Goal: Information Seeking & Learning: Compare options

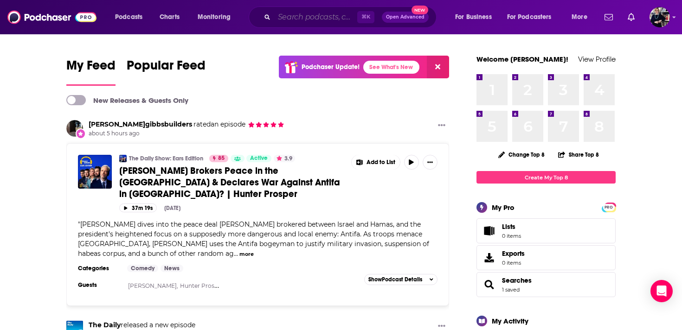
click at [289, 15] on input "Search podcasts, credits, & more..." at bounding box center [315, 17] width 83 height 15
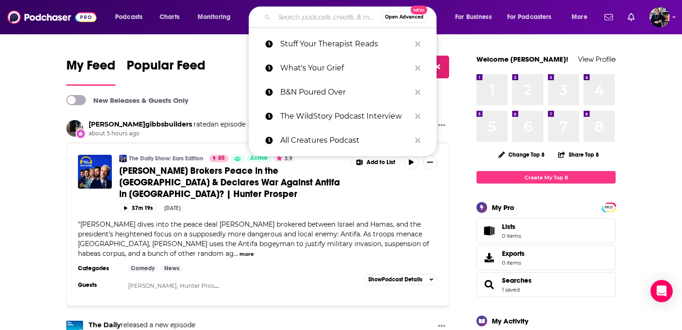
paste input "Wild Ideas Worth Living"
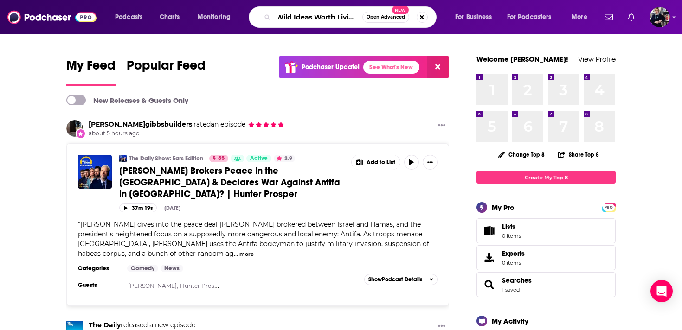
type input "Wild Ideas Worth Living"
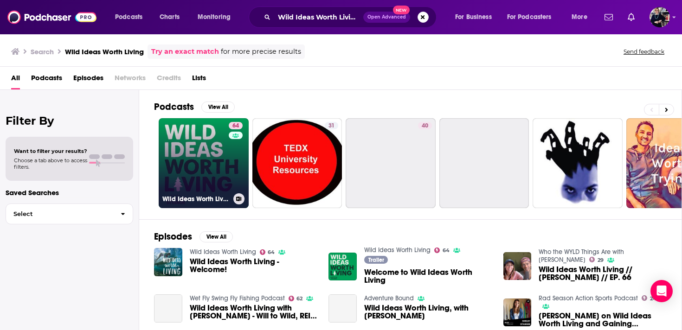
click at [201, 159] on link "64 Wild Ideas Worth Living" at bounding box center [204, 163] width 90 height 90
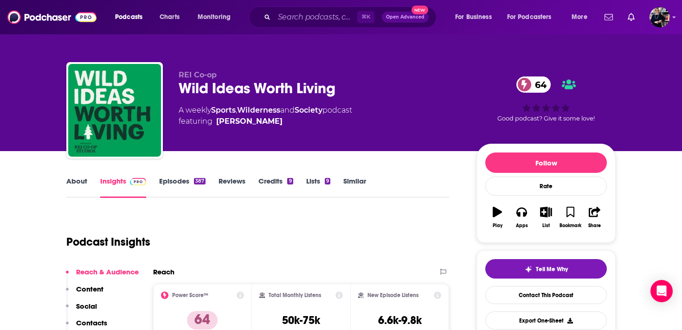
click at [359, 186] on link "Similar" at bounding box center [354, 187] width 23 height 21
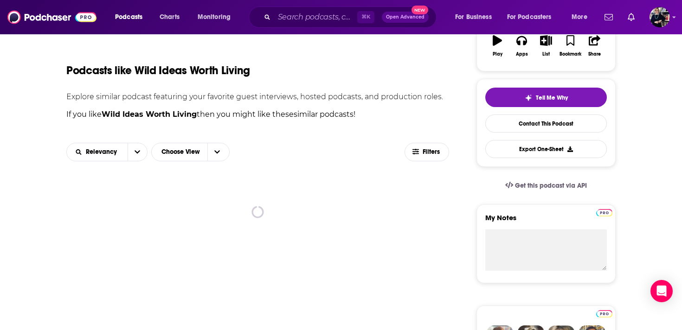
scroll to position [219, 0]
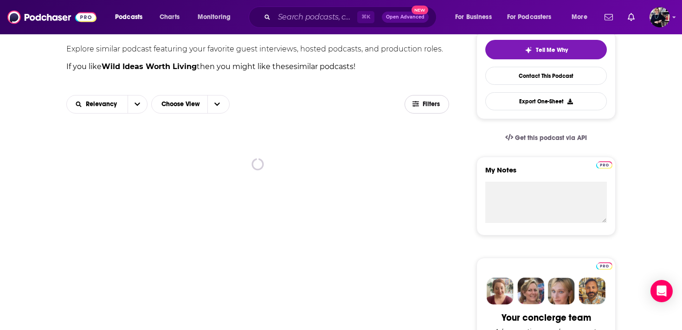
click at [418, 102] on icon "button" at bounding box center [415, 104] width 6 height 6
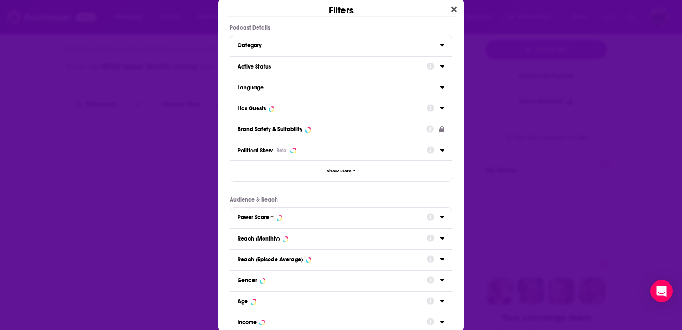
scroll to position [0, 0]
click at [318, 106] on div "Has Guests" at bounding box center [329, 108] width 183 height 6
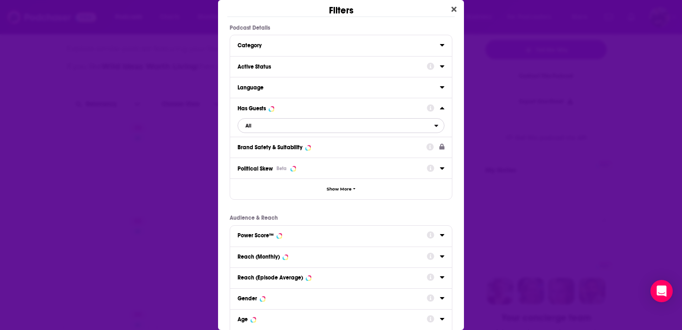
click at [302, 125] on span "All" at bounding box center [336, 126] width 196 height 12
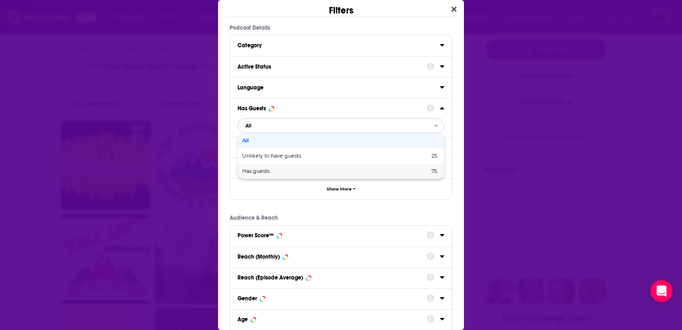
click at [292, 171] on span "Has guests" at bounding box center [295, 171] width 107 height 5
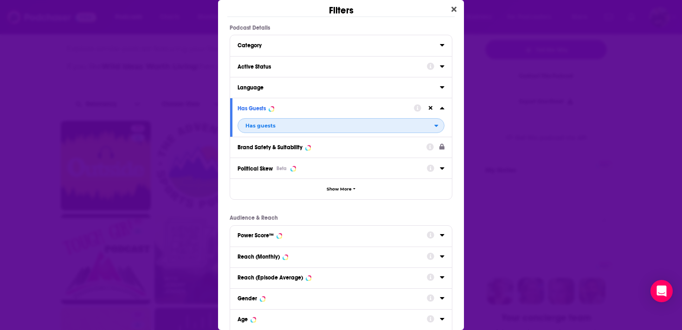
scroll to position [79, 0]
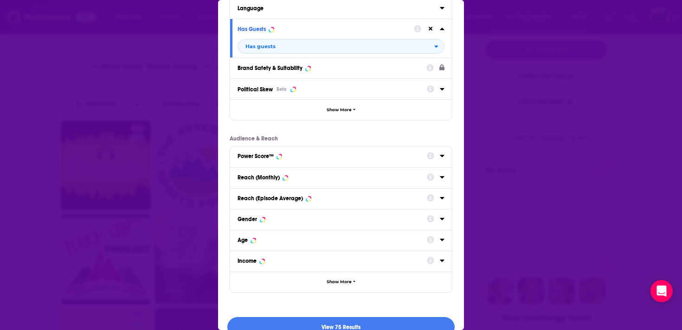
click at [314, 175] on div "Reach (Monthly)" at bounding box center [329, 177] width 183 height 6
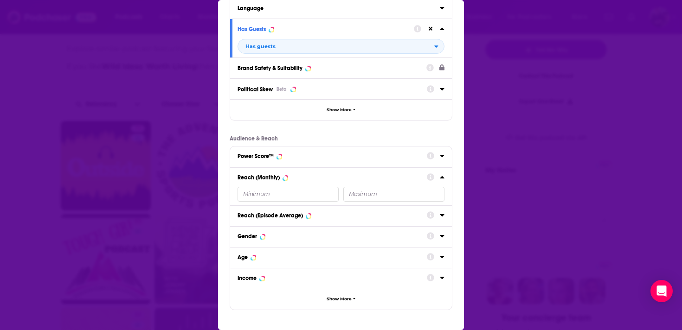
click at [275, 193] on input "Dialog" at bounding box center [288, 194] width 101 height 15
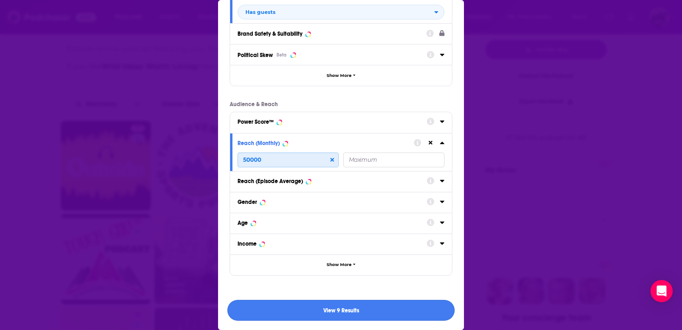
type input "50000"
click at [332, 313] on button "View 9 Results" at bounding box center [340, 310] width 227 height 21
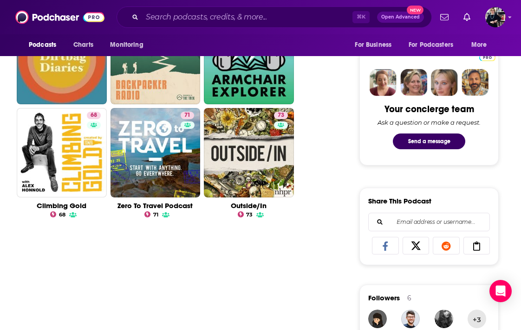
scroll to position [438, 0]
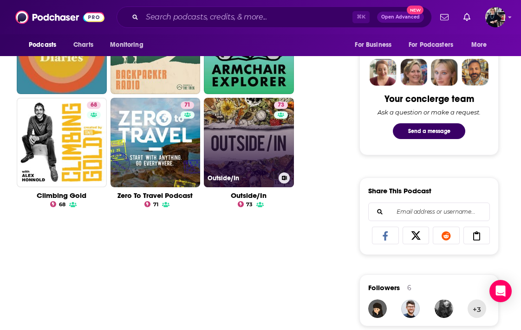
click at [255, 147] on link "73 Outside/In" at bounding box center [249, 143] width 90 height 90
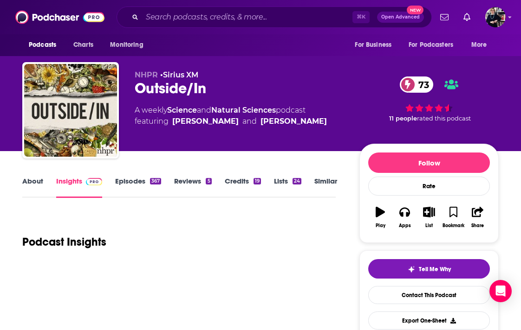
click at [320, 181] on link "Similar" at bounding box center [325, 187] width 23 height 21
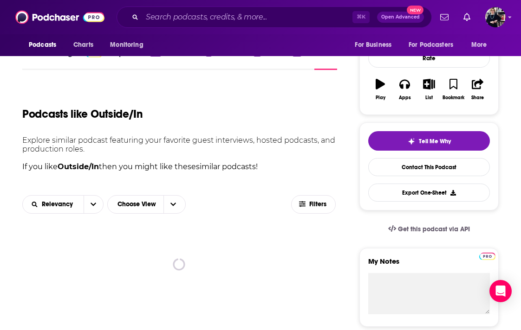
scroll to position [253, 0]
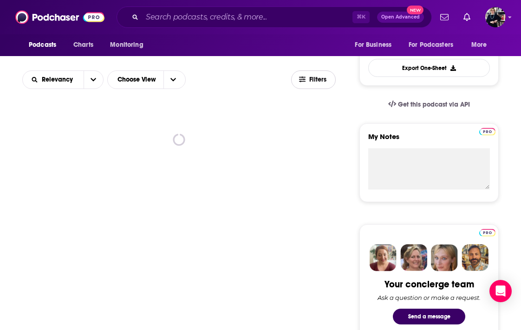
click at [308, 79] on span "Filters" at bounding box center [313, 79] width 44 height 7
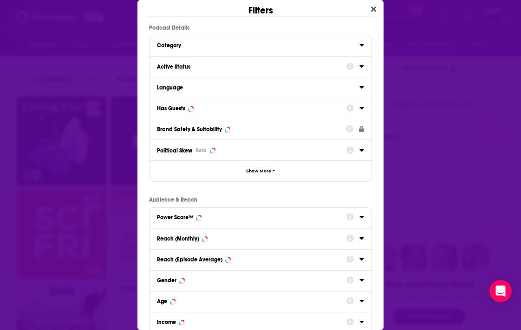
click at [235, 67] on div "Active Status" at bounding box center [248, 67] width 183 height 6
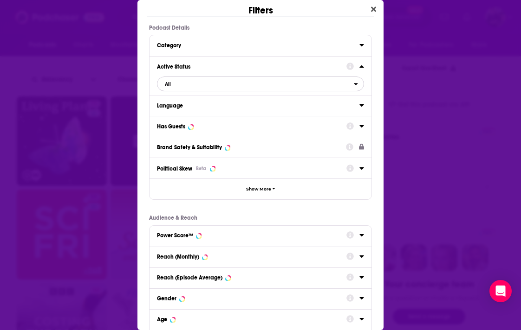
click at [226, 85] on span "All" at bounding box center [255, 84] width 196 height 12
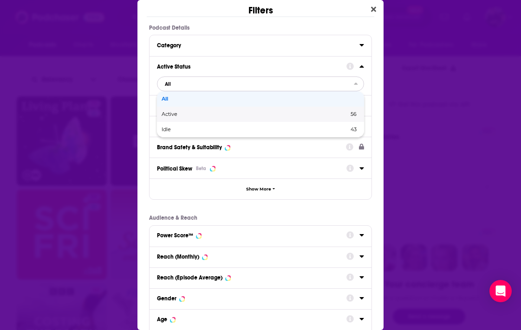
click at [212, 115] on span "Active" at bounding box center [211, 114] width 101 height 5
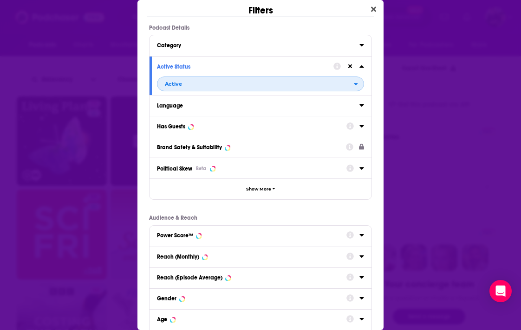
scroll to position [1, 0]
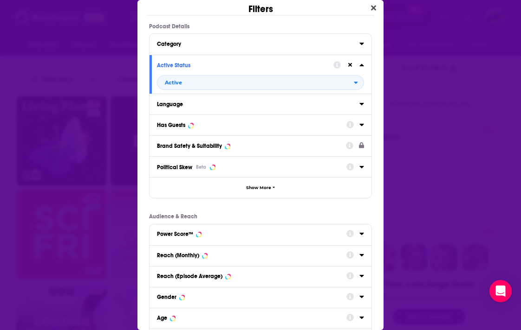
click at [208, 125] on div "Has Guests" at bounding box center [248, 125] width 183 height 6
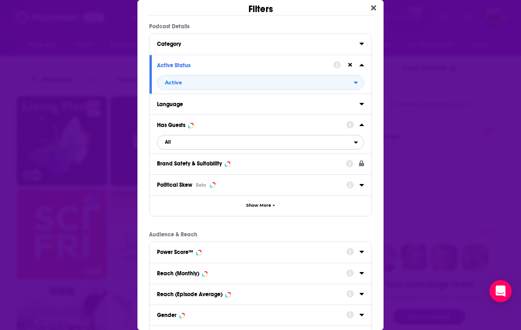
click at [206, 146] on span "All" at bounding box center [255, 142] width 196 height 12
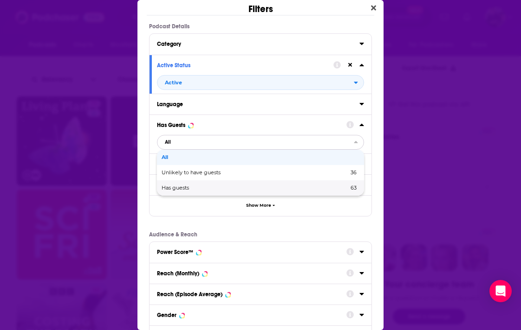
click at [198, 188] on span "Has guests" at bounding box center [214, 188] width 107 height 5
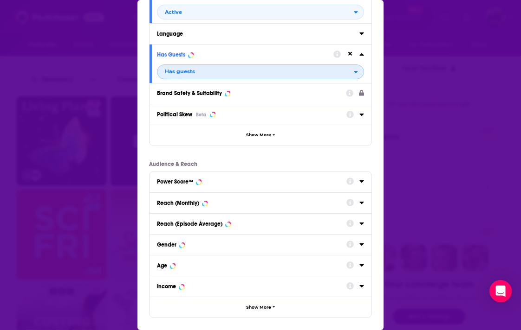
scroll to position [84, 0]
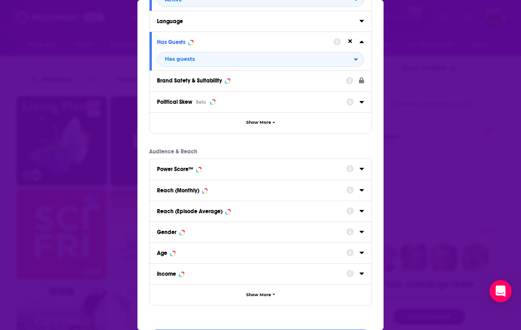
click at [207, 188] on div "Reach (Monthly)" at bounding box center [248, 190] width 183 height 6
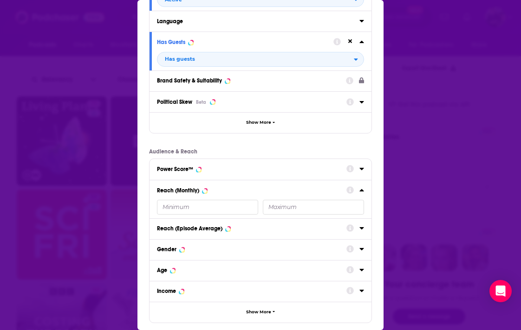
click at [202, 215] on input "Dialog" at bounding box center [207, 207] width 101 height 15
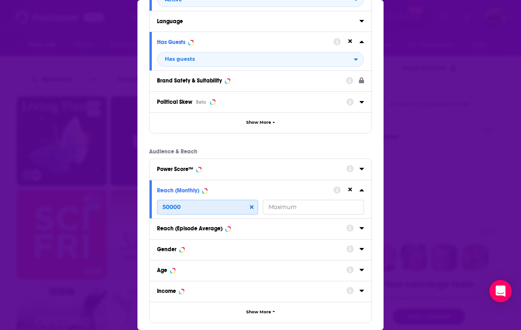
scroll to position [133, 0]
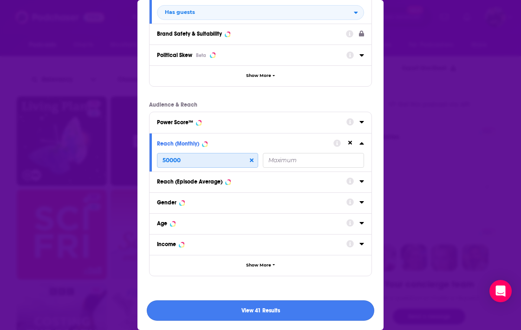
type input "50000"
click at [275, 309] on button "View 41 Results" at bounding box center [260, 311] width 227 height 21
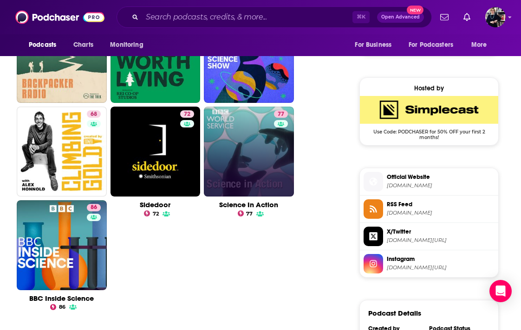
scroll to position [0, 0]
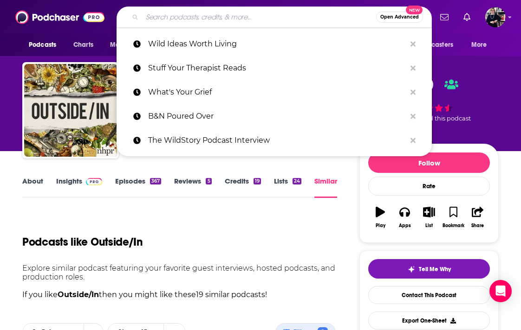
click at [189, 24] on input "Search podcasts, credits, & more..." at bounding box center [259, 17] width 234 height 15
paste input "QWERTY Podcast"
type input "QWERTY Podcast"
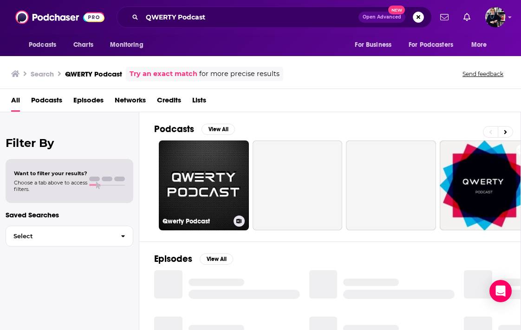
click at [206, 164] on link "Qwerty Podcast" at bounding box center [204, 186] width 90 height 90
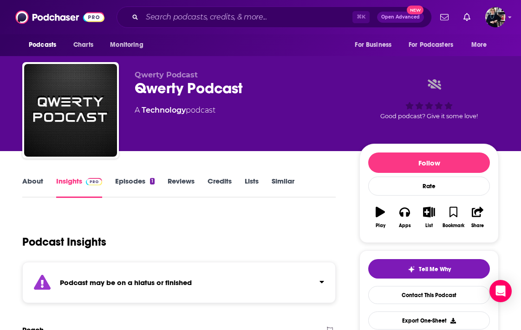
click at [33, 185] on link "About" at bounding box center [32, 187] width 21 height 21
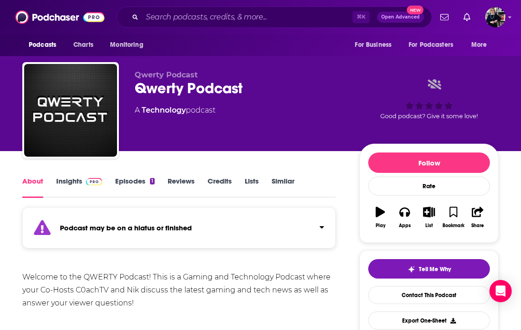
click at [272, 182] on link "Similar" at bounding box center [282, 187] width 23 height 21
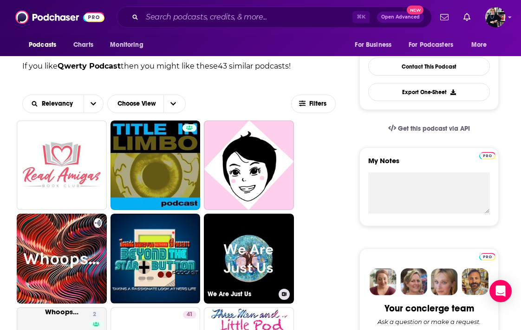
scroll to position [261, 0]
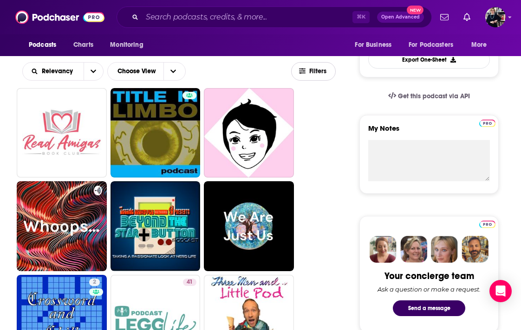
click at [304, 69] on icon "button" at bounding box center [302, 71] width 6 height 6
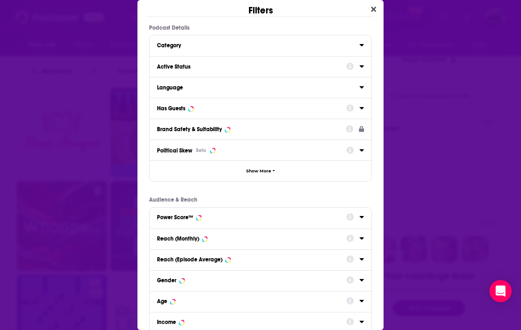
click at [257, 107] on div "Has Guests" at bounding box center [248, 108] width 183 height 6
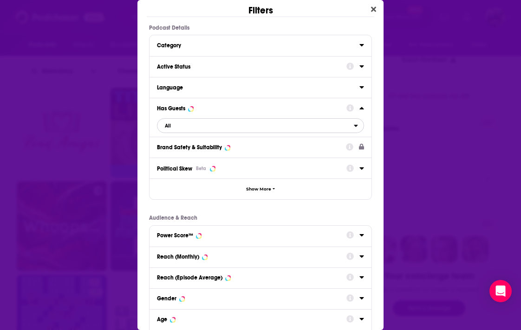
click at [239, 122] on span "All" at bounding box center [255, 126] width 196 height 12
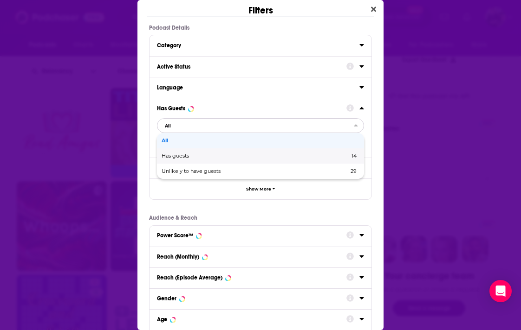
click at [235, 155] on span "Has guests" at bounding box center [215, 156] width 108 height 5
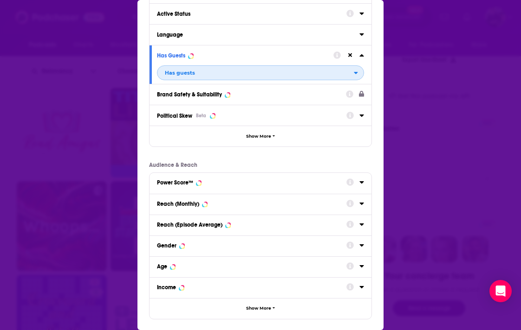
scroll to position [91, 0]
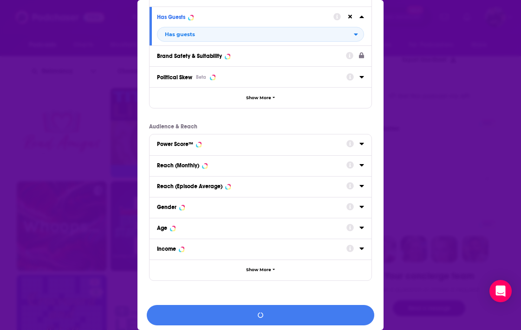
click at [235, 168] on div "Reach (Monthly)" at bounding box center [248, 165] width 183 height 6
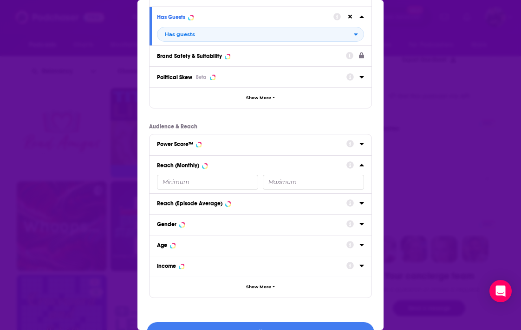
click at [205, 188] on input "Dialog" at bounding box center [207, 182] width 101 height 15
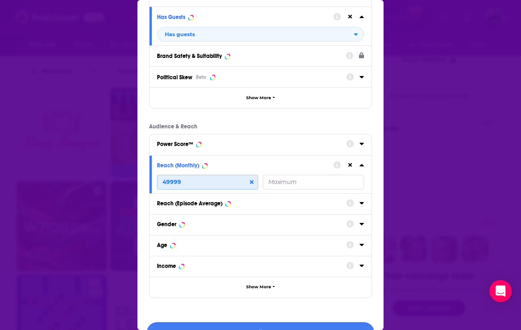
scroll to position [114, 0]
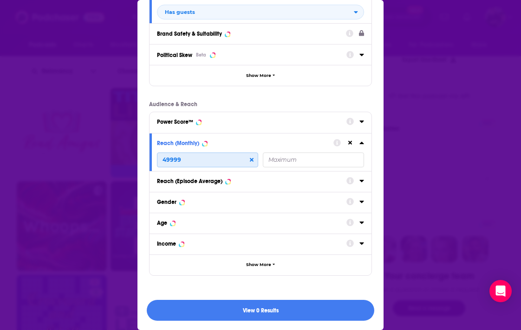
type input "49999"
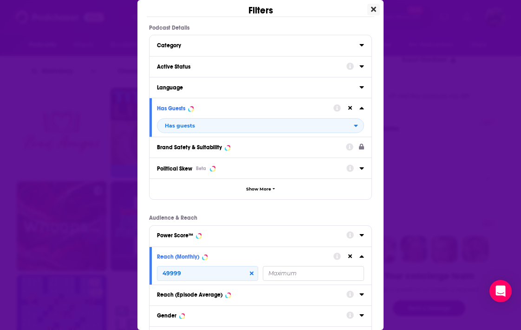
click at [370, 9] on button "Close" at bounding box center [373, 10] width 13 height 12
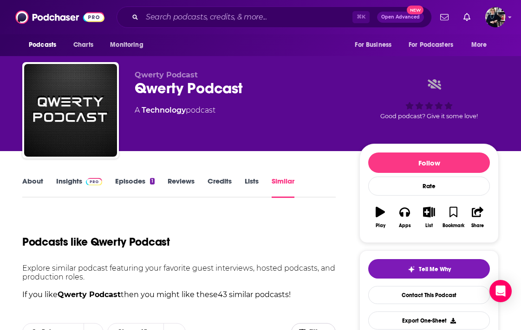
scroll to position [261, 0]
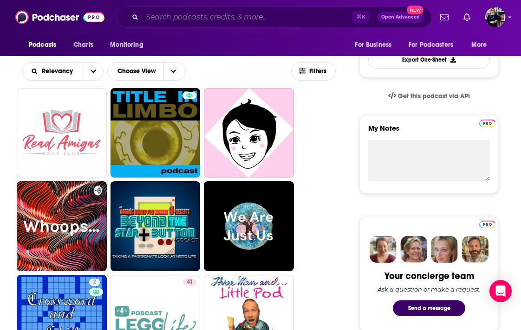
click at [228, 22] on input "Search podcasts, credits, & more..." at bounding box center [247, 17] width 210 height 15
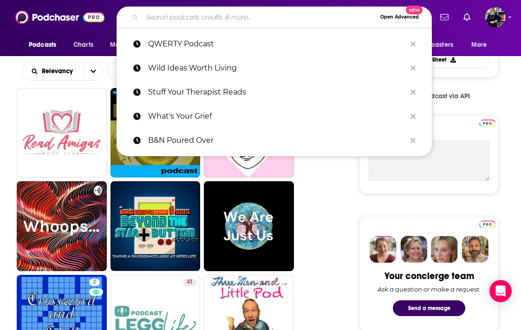
paste input "B&N Poured Over"
type input "B&N Poured Over"
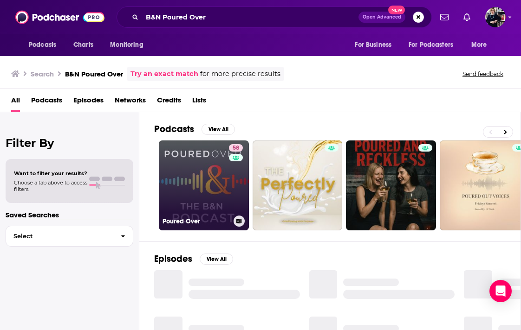
click at [212, 180] on link "58 Poured Over" at bounding box center [204, 186] width 90 height 90
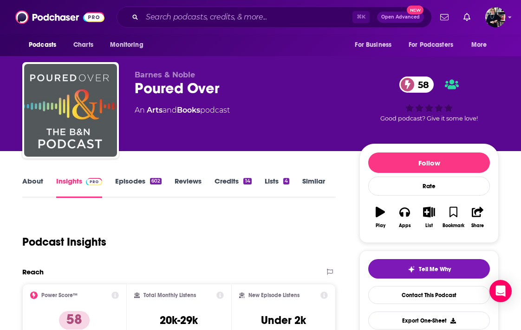
click at [307, 182] on link "Similar" at bounding box center [313, 187] width 23 height 21
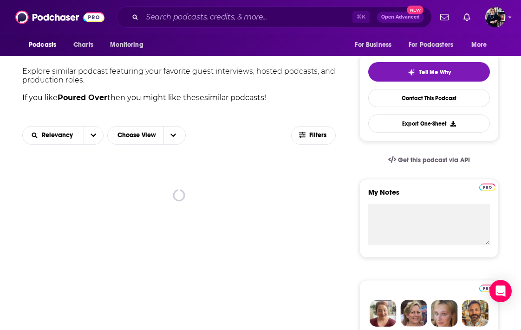
scroll to position [203, 0]
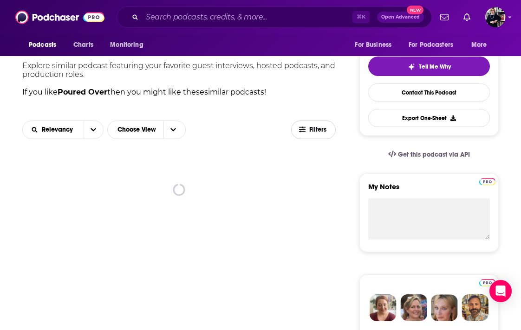
click at [318, 132] on span "Filters" at bounding box center [318, 130] width 19 height 6
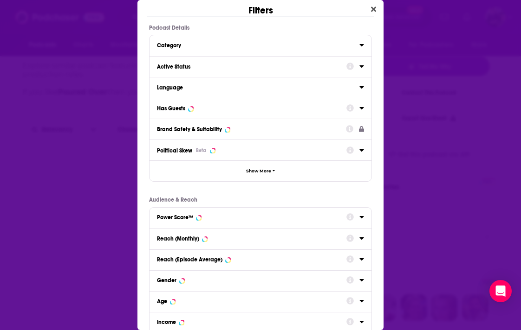
scroll to position [0, 0]
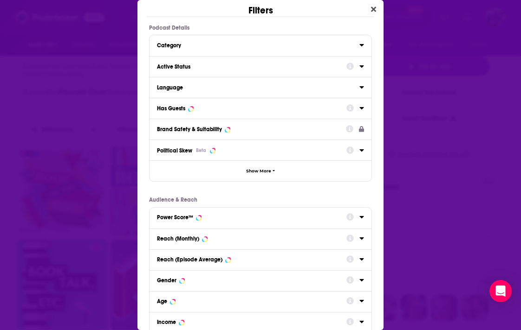
click at [262, 112] on div "Has Guests" at bounding box center [248, 108] width 183 height 6
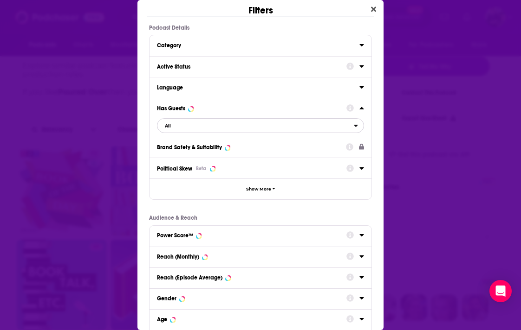
click at [236, 125] on span "All" at bounding box center [255, 126] width 196 height 12
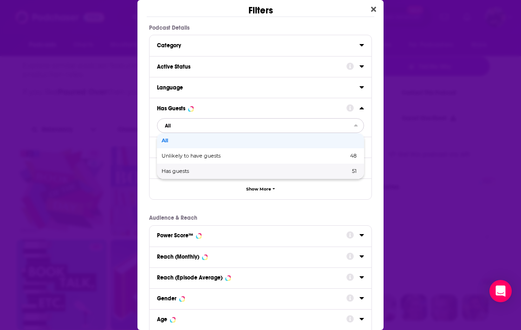
click at [229, 172] on span "Has guests" at bounding box center [215, 171] width 108 height 5
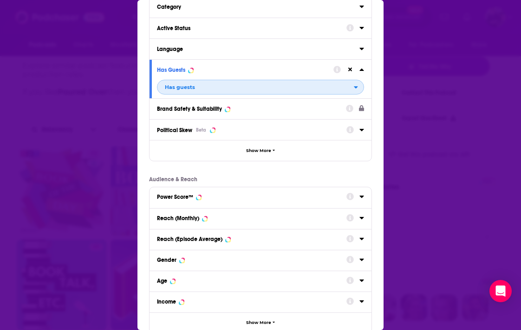
scroll to position [74, 0]
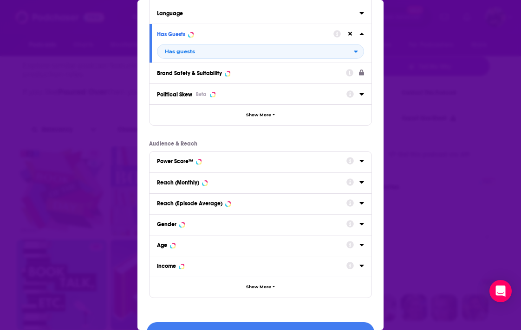
click at [228, 184] on div "Reach (Monthly)" at bounding box center [248, 183] width 183 height 6
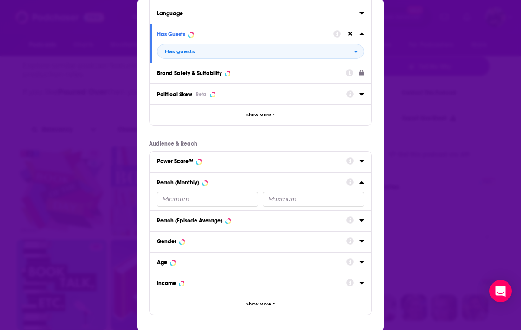
click at [202, 199] on input "Dialog" at bounding box center [207, 199] width 101 height 15
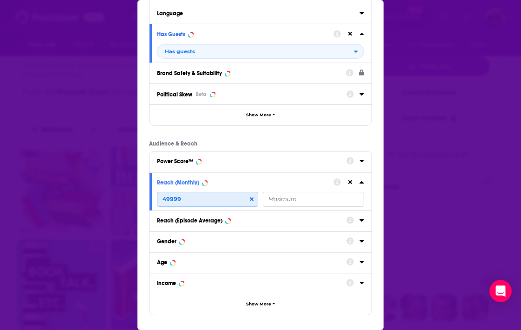
scroll to position [114, 0]
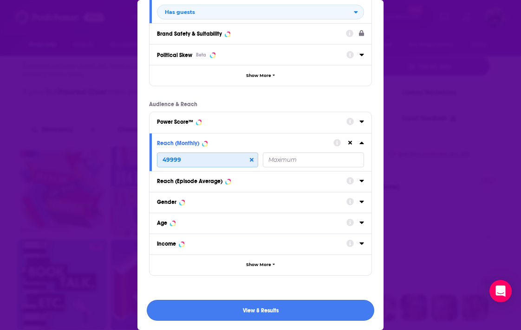
type input "49999"
click at [258, 309] on button "View 8 Results" at bounding box center [260, 310] width 227 height 21
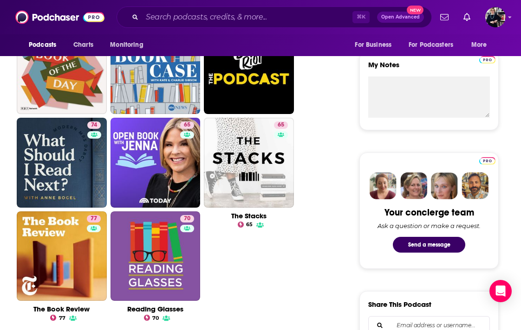
scroll to position [326, 0]
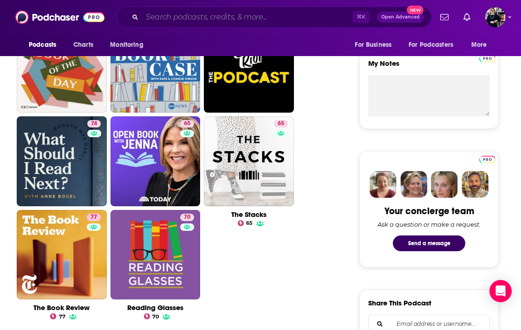
click at [207, 18] on input "Search podcasts, credits, & more..." at bounding box center [247, 17] width 210 height 15
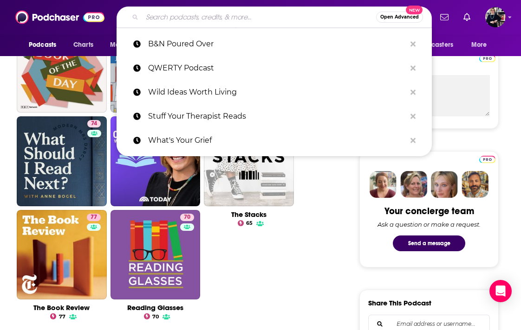
paste input "Everything Happens w/ Kate Bowler"
type input "Everything Happens w/ Kate Bowler"
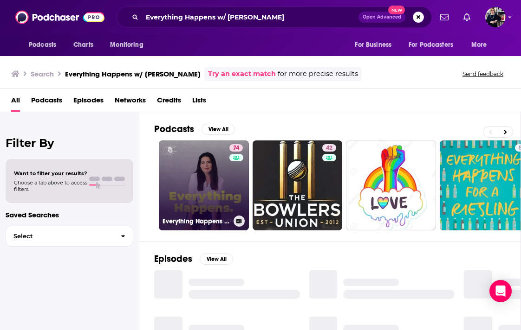
click at [219, 198] on link "74 Everything Happens with Kate Bowler" at bounding box center [204, 186] width 90 height 90
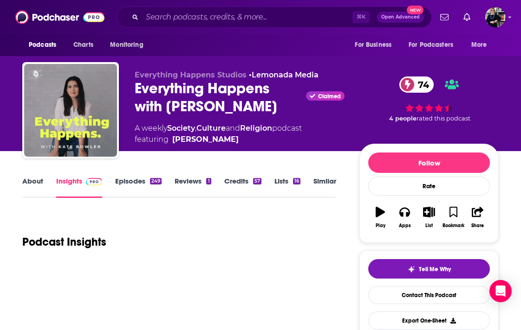
click at [323, 185] on link "Similar" at bounding box center [324, 187] width 23 height 21
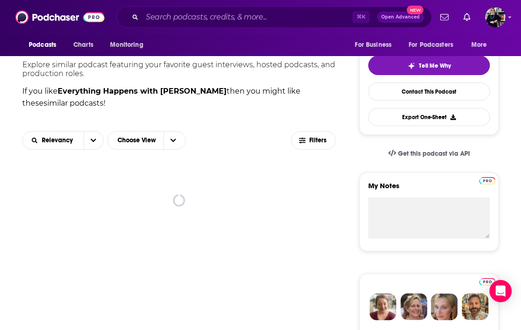
scroll to position [230, 0]
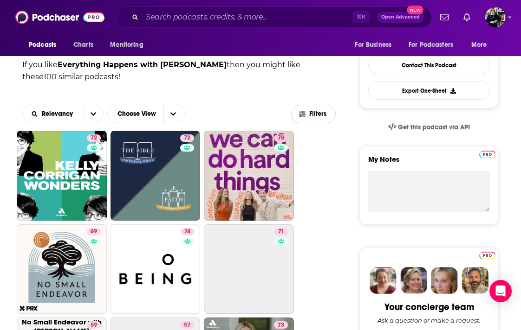
click at [306, 118] on button "Filters" at bounding box center [313, 114] width 45 height 19
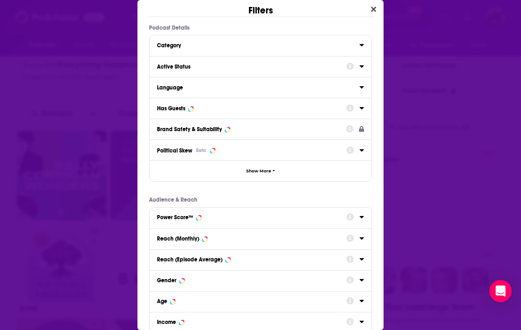
scroll to position [0, 0]
click at [218, 108] on div "Has Guests" at bounding box center [248, 108] width 183 height 6
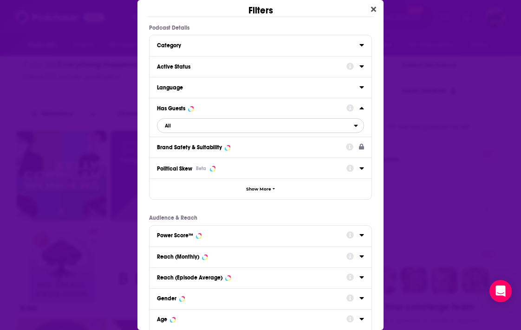
click at [213, 130] on span "All" at bounding box center [255, 126] width 196 height 12
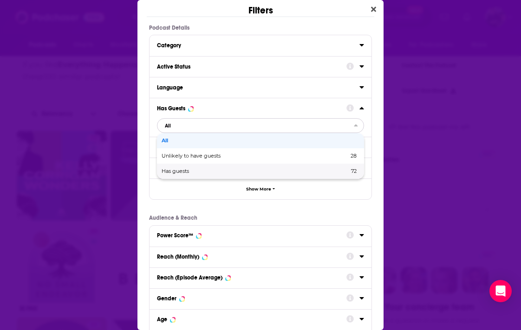
click at [211, 172] on span "Has guests" at bounding box center [214, 171] width 107 height 5
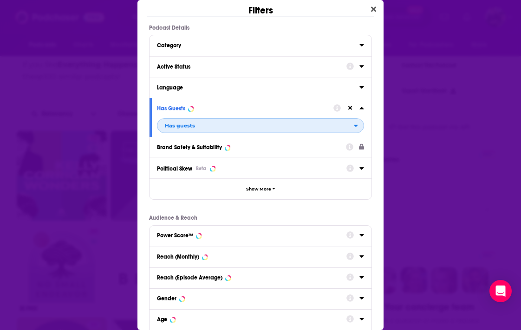
scroll to position [69, 0]
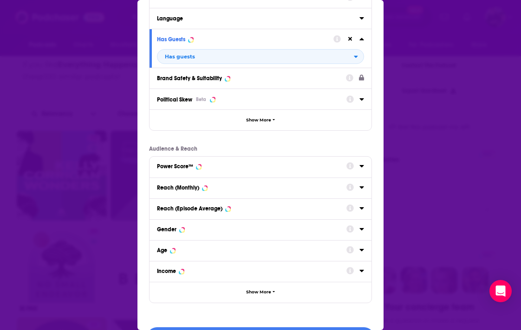
click at [211, 194] on div "Reach (Monthly)" at bounding box center [260, 188] width 222 height 21
click at [242, 194] on div "Reach (Monthly)" at bounding box center [260, 188] width 222 height 21
click at [338, 189] on div "Reach (Monthly)" at bounding box center [248, 188] width 183 height 6
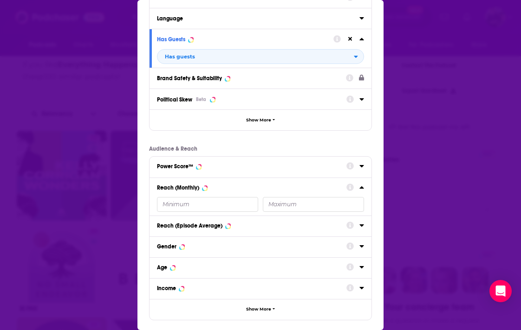
click at [237, 206] on input "Dialog" at bounding box center [207, 204] width 101 height 15
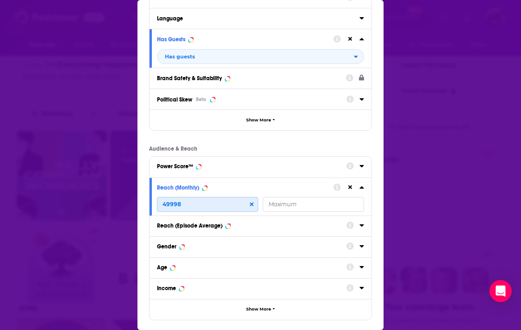
scroll to position [114, 0]
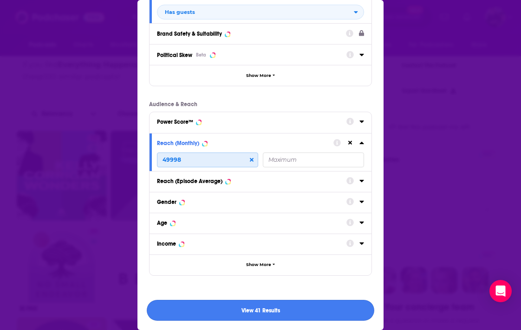
type input "49998"
click at [252, 311] on button "View 41 Results" at bounding box center [260, 310] width 227 height 21
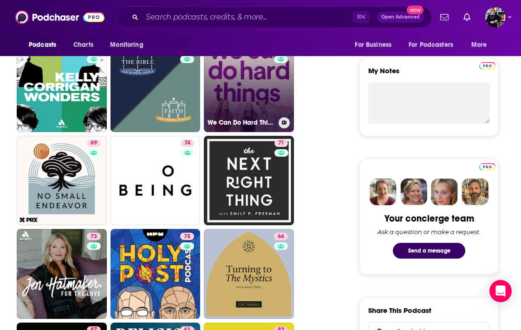
scroll to position [0, 0]
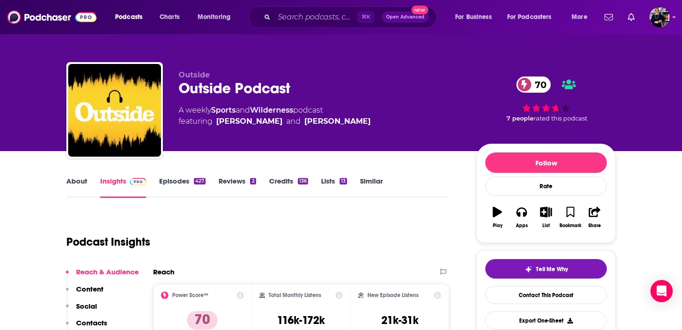
click at [71, 182] on link "About" at bounding box center [76, 187] width 21 height 21
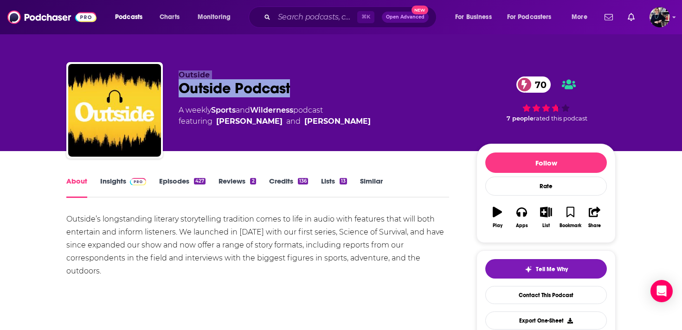
drag, startPoint x: 178, startPoint y: 75, endPoint x: 319, endPoint y: 93, distance: 142.2
click at [319, 93] on div "Outside Outside Podcast 70 A weekly Sports and Wilderness podcast featuring Pet…" at bounding box center [320, 108] width 283 height 74
copy div "Outside Outside Podcast"
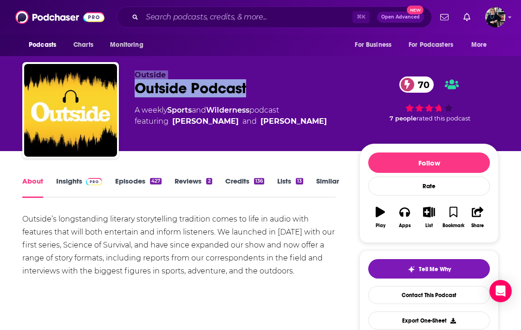
click at [245, 182] on link "Credits 136" at bounding box center [244, 187] width 39 height 21
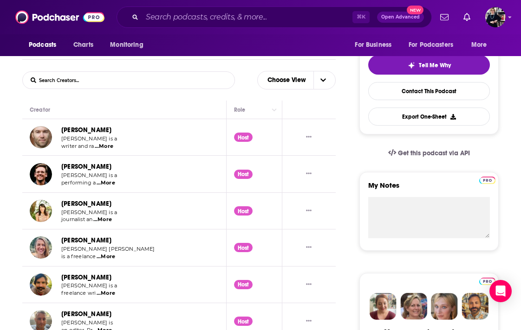
scroll to position [217, 0]
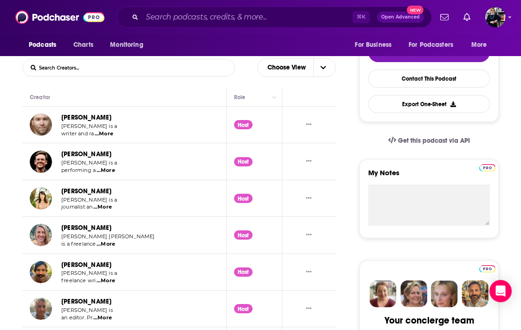
click at [104, 133] on span "...More" at bounding box center [104, 133] width 19 height 7
drag, startPoint x: 124, startPoint y: 117, endPoint x: 60, endPoint y: 119, distance: 64.0
click at [59, 119] on td "Peter Frick-Wright Peter Frick-Wright is a writer and ra ...More" at bounding box center [124, 125] width 204 height 37
copy link "Peter Frick-Wright"
click at [112, 173] on span "...More" at bounding box center [105, 170] width 19 height 7
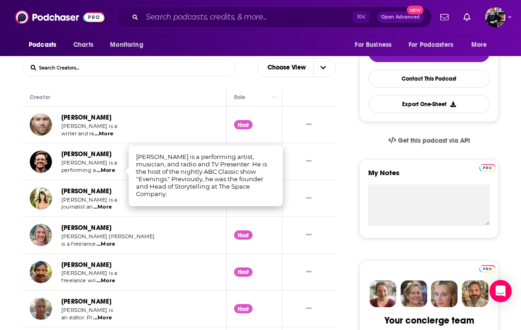
click at [105, 208] on span "...More" at bounding box center [102, 207] width 19 height 7
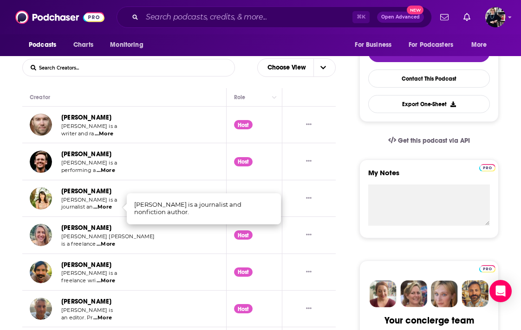
click at [105, 245] on span "...More" at bounding box center [105, 244] width 19 height 7
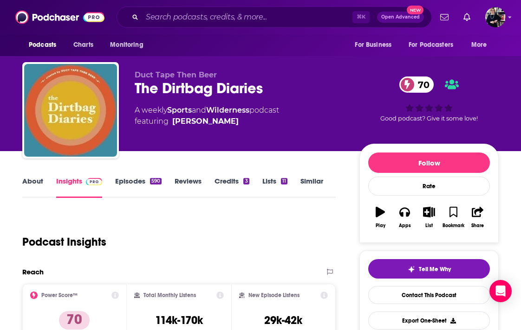
click at [32, 181] on link "About" at bounding box center [32, 187] width 21 height 21
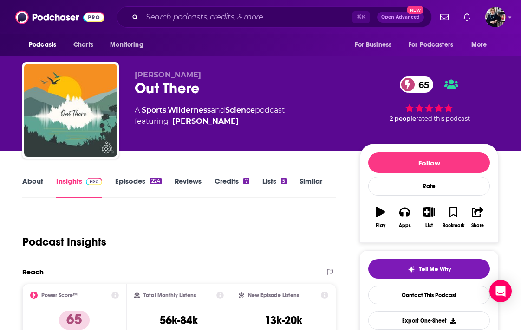
click at [30, 181] on link "About" at bounding box center [32, 187] width 21 height 21
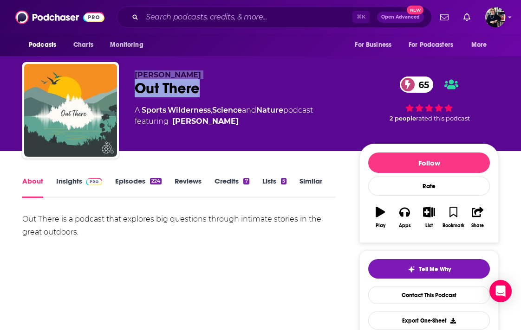
drag, startPoint x: 134, startPoint y: 75, endPoint x: 231, endPoint y: 89, distance: 98.9
click at [231, 89] on div "Willow Belden Out There 65 A Sports , Wilderness , Science and Nature podcast f…" at bounding box center [260, 112] width 476 height 100
copy div "Willow Belden Out There"
click at [272, 180] on link "Lists 5" at bounding box center [274, 187] width 24 height 21
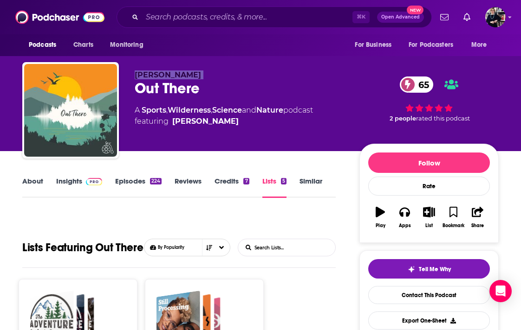
click at [188, 76] on span "Willow Belden" at bounding box center [168, 75] width 66 height 9
copy p "Willow Belden"
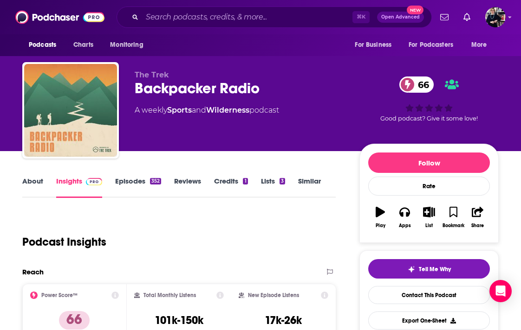
click at [33, 184] on link "About" at bounding box center [32, 187] width 21 height 21
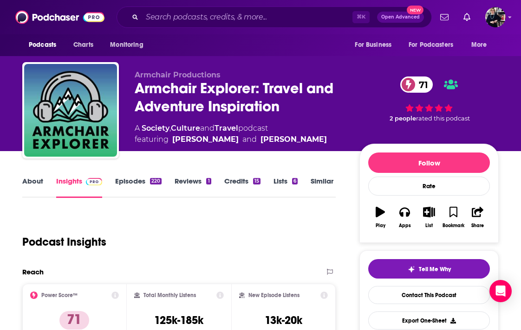
click at [36, 182] on link "About" at bounding box center [32, 187] width 21 height 21
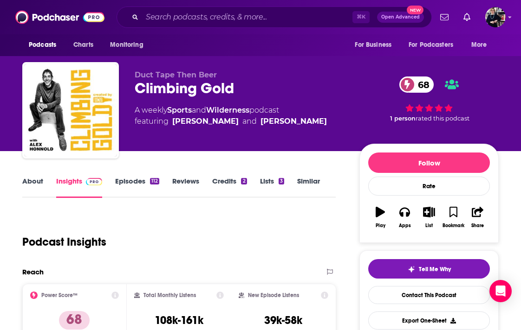
click at [38, 182] on link "About" at bounding box center [32, 187] width 21 height 21
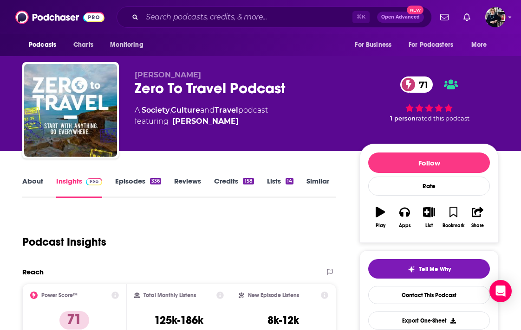
click at [34, 181] on link "About" at bounding box center [32, 187] width 21 height 21
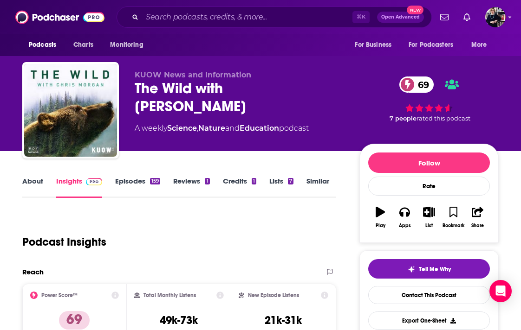
click at [26, 186] on link "About" at bounding box center [32, 187] width 21 height 21
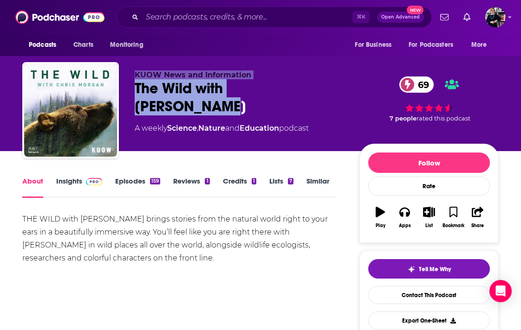
drag, startPoint x: 130, startPoint y: 75, endPoint x: 326, endPoint y: 101, distance: 197.5
click at [326, 101] on div "KUOW News and Information The Wild with Chris Morgan 69 A weekly Science , Natu…" at bounding box center [260, 112] width 476 height 100
copy div "KUOW News and Information The Wild with Chris Morgan"
click at [219, 90] on div "The Wild with Chris Morgan 69" at bounding box center [240, 97] width 210 height 36
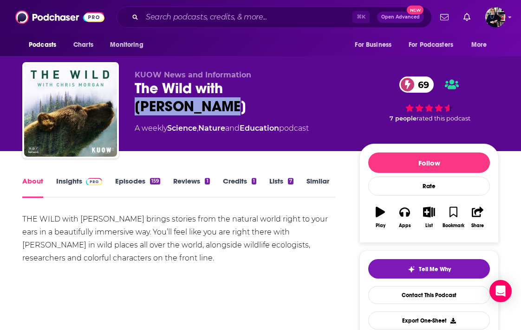
drag, startPoint x: 226, startPoint y: 90, endPoint x: 326, endPoint y: 98, distance: 99.6
click at [321, 93] on div "The Wild with Chris Morgan 69" at bounding box center [240, 97] width 210 height 36
copy h1 "Chris Morgan"
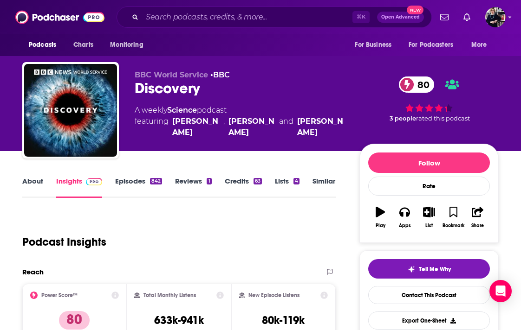
click at [30, 185] on link "About" at bounding box center [32, 187] width 21 height 21
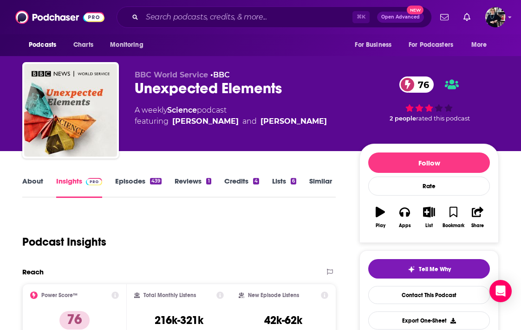
click at [28, 185] on link "About" at bounding box center [32, 187] width 21 height 21
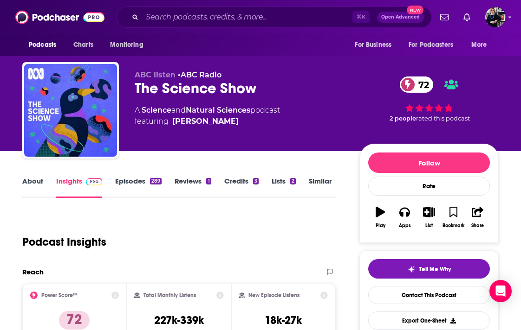
click at [36, 187] on link "About" at bounding box center [32, 187] width 21 height 21
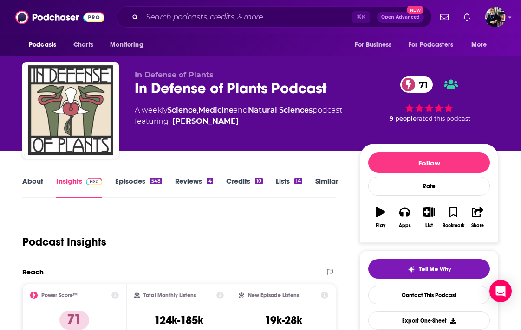
click at [30, 186] on link "About" at bounding box center [32, 187] width 21 height 21
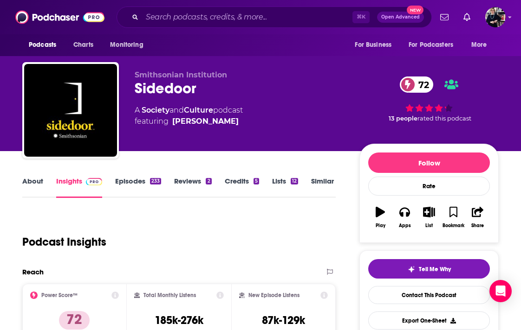
click at [34, 186] on link "About" at bounding box center [32, 187] width 21 height 21
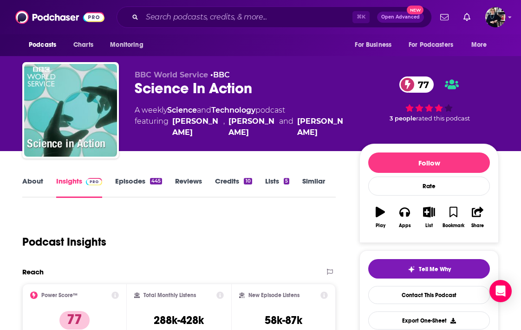
click at [29, 179] on link "About" at bounding box center [32, 187] width 21 height 21
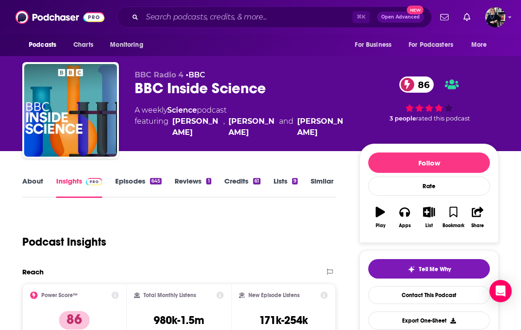
click at [35, 184] on link "About" at bounding box center [32, 187] width 21 height 21
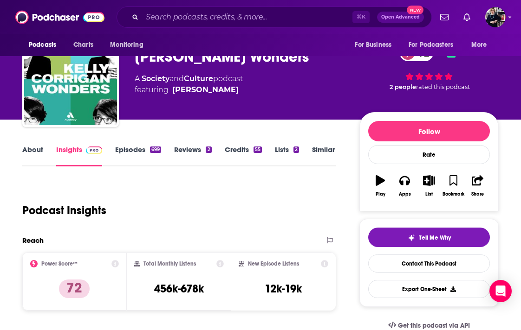
scroll to position [56, 0]
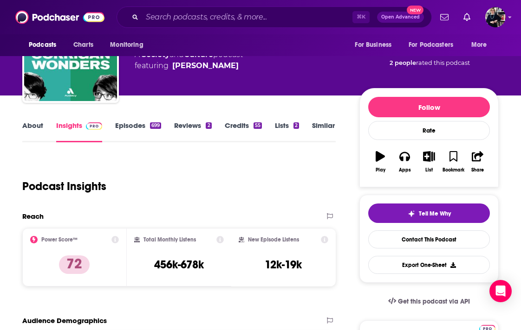
click at [29, 130] on link "About" at bounding box center [32, 131] width 21 height 21
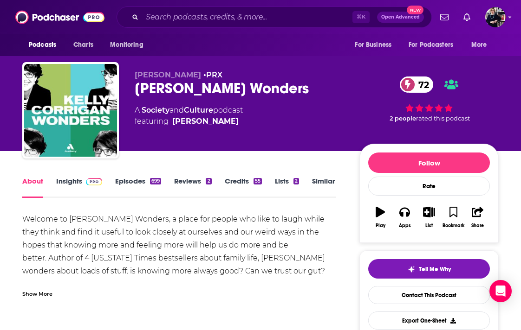
drag, startPoint x: 130, startPoint y: 73, endPoint x: 302, endPoint y: 91, distance: 173.1
click at [302, 91] on div "Kelly Corrigan • PRX Kelly Corrigan Wonders 72 A Society and Culture podcast fe…" at bounding box center [260, 112] width 476 height 100
copy div "Kelly Corrigan • PRX Kelly Corrigan Wonders"
click at [233, 90] on div "Kelly Corrigan Wonders 72" at bounding box center [240, 88] width 210 height 18
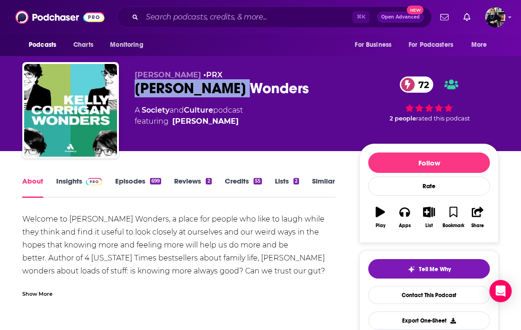
drag, startPoint x: 230, startPoint y: 90, endPoint x: 123, endPoint y: 90, distance: 106.2
click at [123, 90] on div "Kelly Corrigan • PRX Kelly Corrigan Wonders 72 A Society and Culture podcast fe…" at bounding box center [260, 112] width 476 height 100
copy h1 "Kelly Corrigan"
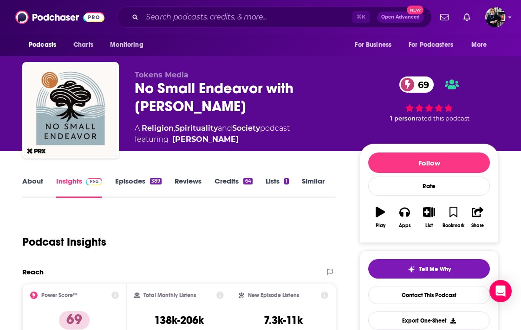
click at [29, 183] on link "About" at bounding box center [32, 187] width 21 height 21
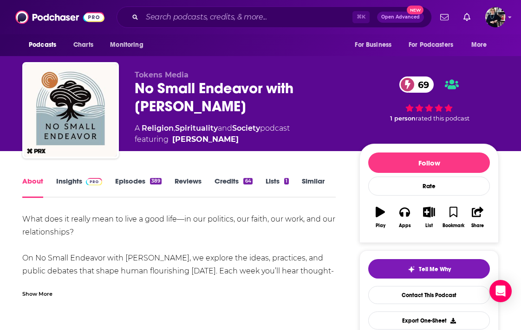
click at [40, 294] on div "Show More" at bounding box center [37, 293] width 30 height 9
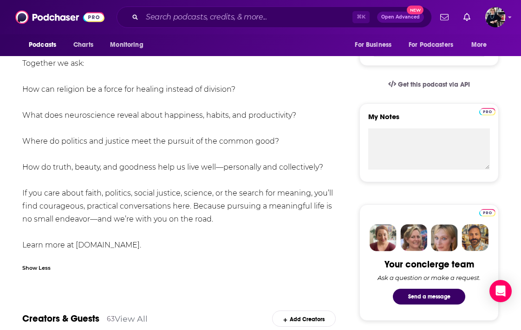
scroll to position [276, 0]
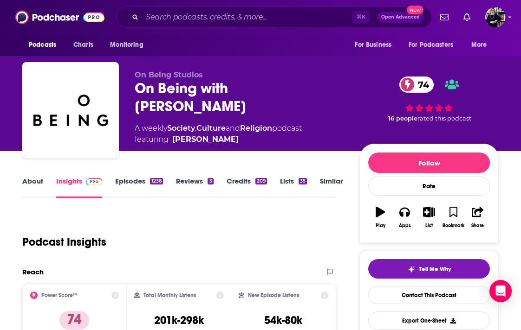
click at [37, 185] on link "About" at bounding box center [32, 187] width 21 height 21
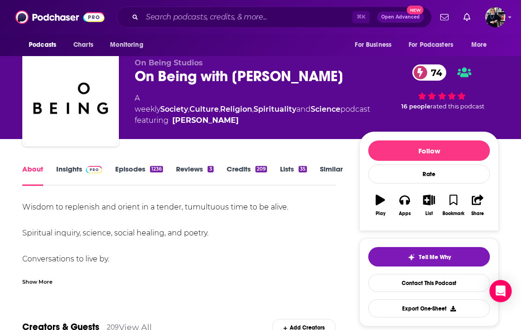
scroll to position [13, 0]
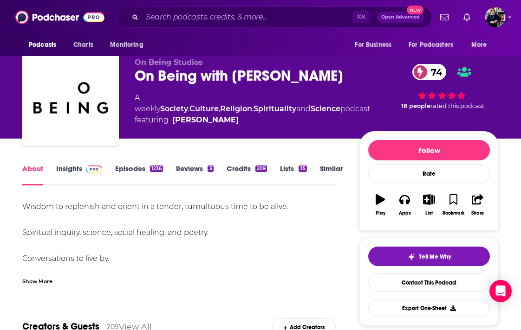
click at [49, 282] on div "Show More" at bounding box center [37, 281] width 30 height 9
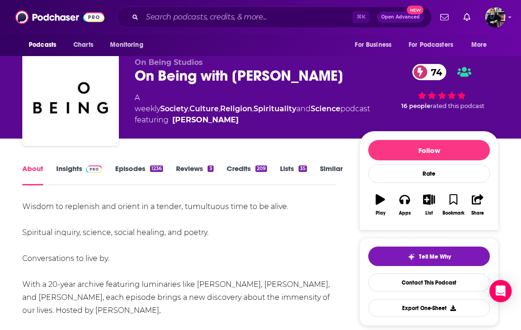
drag, startPoint x: 134, startPoint y: 62, endPoint x: 334, endPoint y: 88, distance: 202.1
click at [334, 88] on div "On Being Studios On Being with Krista Tippett 74 A weekly Society , Culture , R…" at bounding box center [260, 100] width 476 height 100
copy div "On Being Studios On Being with Krista Tippett"
click at [243, 72] on div "On Being with Krista Tippett 74" at bounding box center [252, 76] width 235 height 18
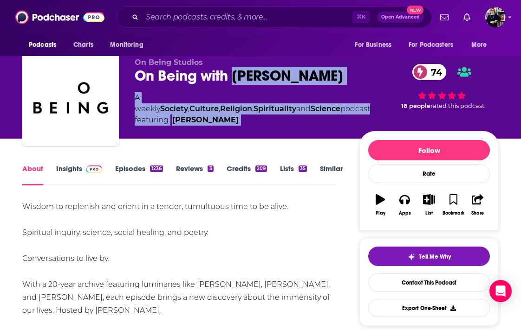
drag, startPoint x: 231, startPoint y: 76, endPoint x: 382, endPoint y: 77, distance: 150.8
click at [382, 77] on div "On Being Studios On Being with Krista Tippett 74 A weekly Society , Culture , R…" at bounding box center [317, 100] width 364 height 84
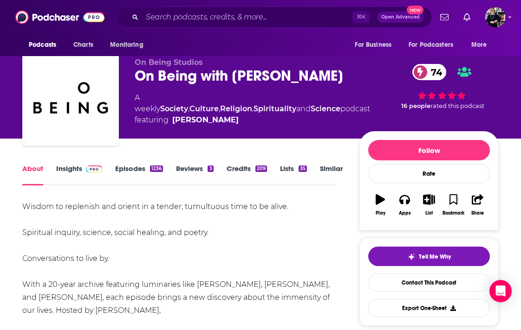
click at [280, 84] on div "On Being with Krista Tippett 74" at bounding box center [252, 76] width 235 height 18
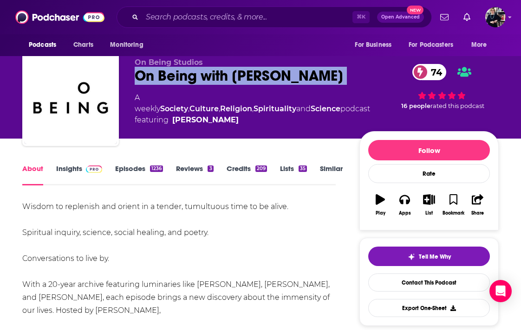
click at [280, 84] on div "On Being with Krista Tippett 74" at bounding box center [252, 76] width 235 height 18
click at [302, 79] on div "On Being with Krista Tippett 74" at bounding box center [252, 76] width 235 height 18
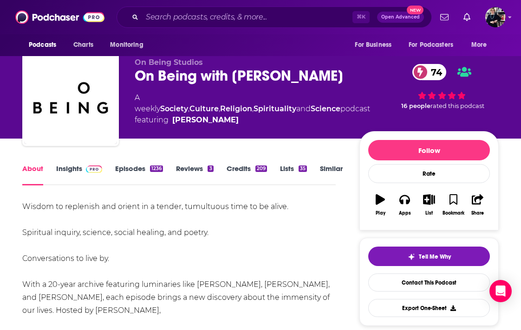
drag, startPoint x: 321, startPoint y: 79, endPoint x: 231, endPoint y: 80, distance: 89.1
click at [231, 80] on div "On Being with Krista Tippett 74" at bounding box center [252, 76] width 235 height 18
copy h1 "Krista Tippett"
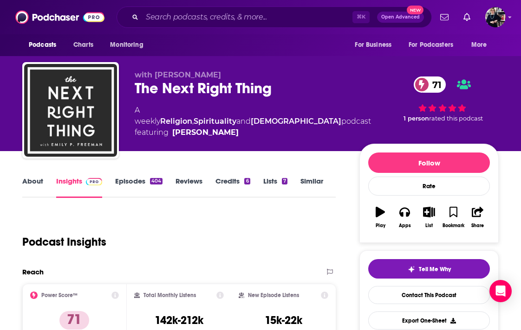
click at [27, 177] on link "About" at bounding box center [32, 187] width 21 height 21
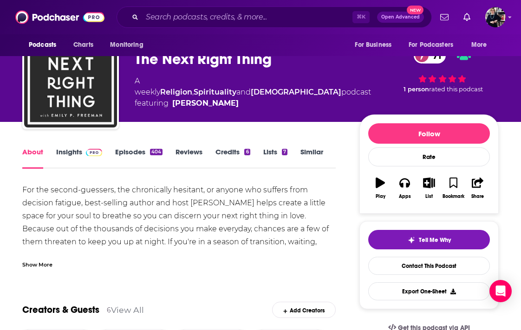
scroll to position [36, 0]
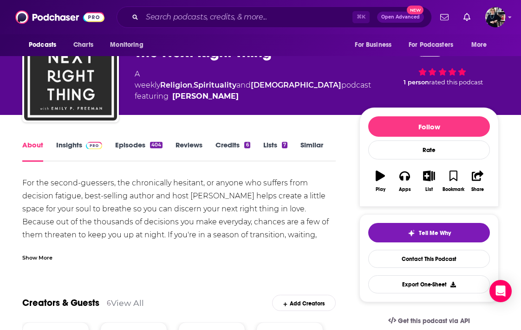
click at [31, 259] on div "Show More" at bounding box center [37, 257] width 30 height 9
